Goal: Task Accomplishment & Management: Manage account settings

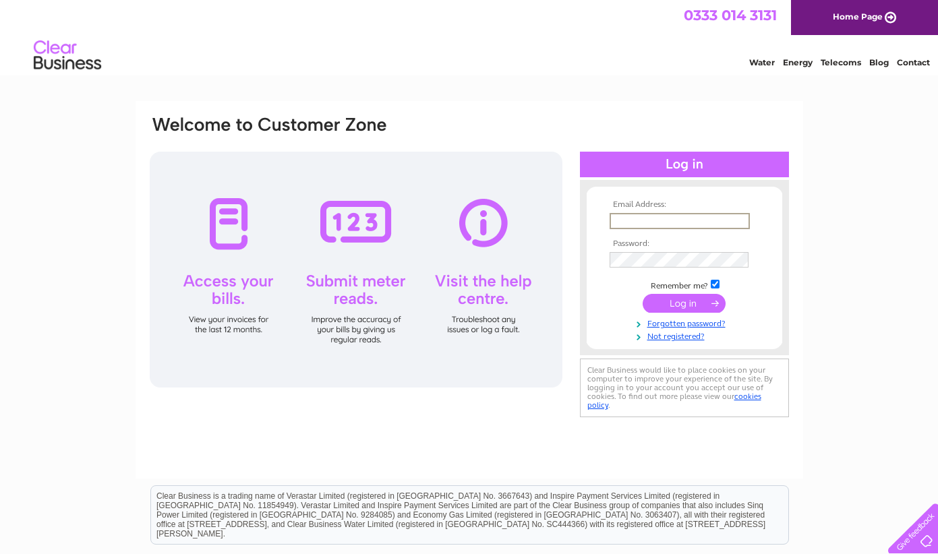
type input "Richardboard@hotmail.com"
click at [684, 302] on input "submit" at bounding box center [684, 303] width 83 height 19
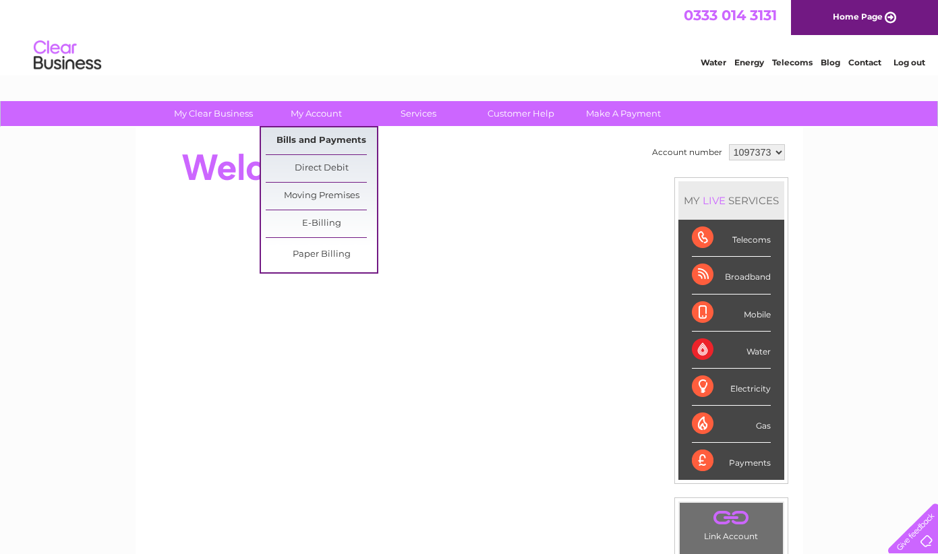
click at [315, 140] on link "Bills and Payments" at bounding box center [321, 140] width 111 height 27
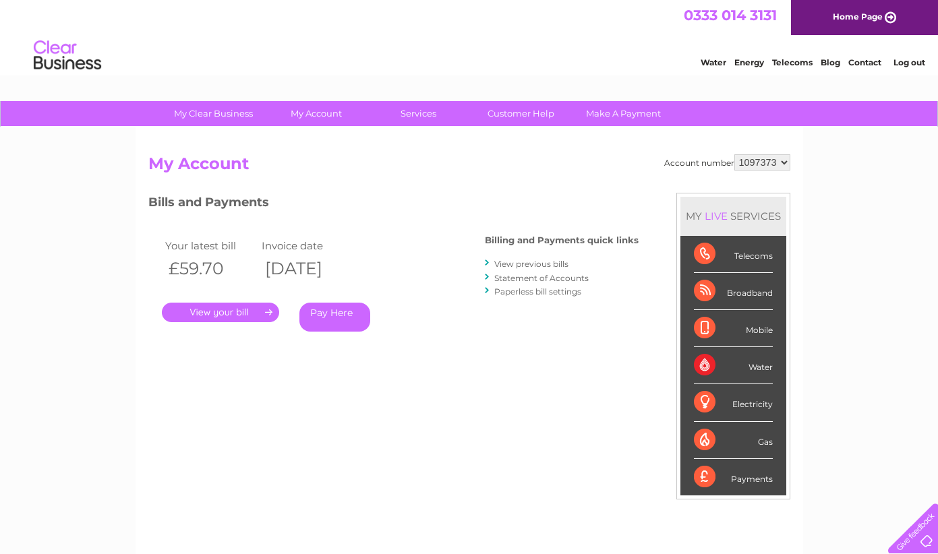
click at [252, 310] on link "." at bounding box center [220, 313] width 117 height 20
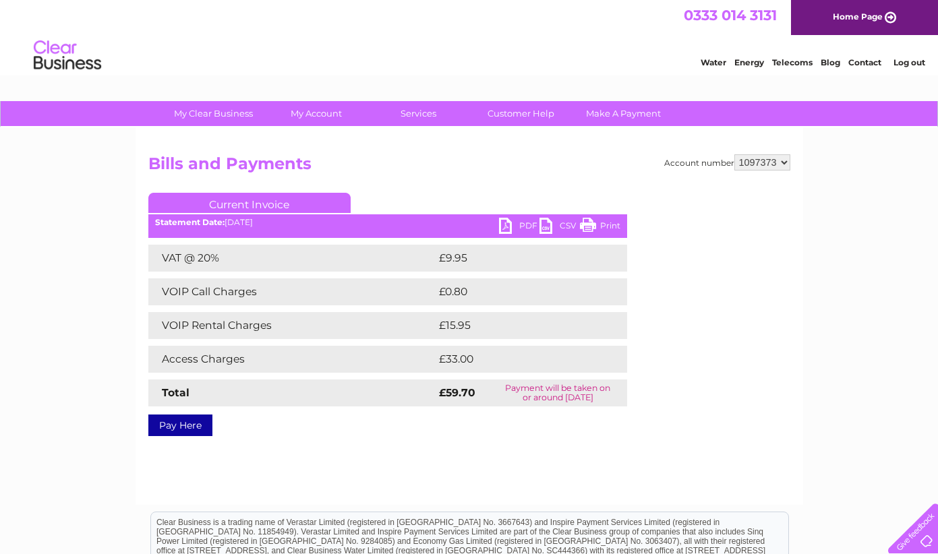
click at [516, 224] on link "PDF" at bounding box center [519, 228] width 40 height 20
